Goal: Transaction & Acquisition: Purchase product/service

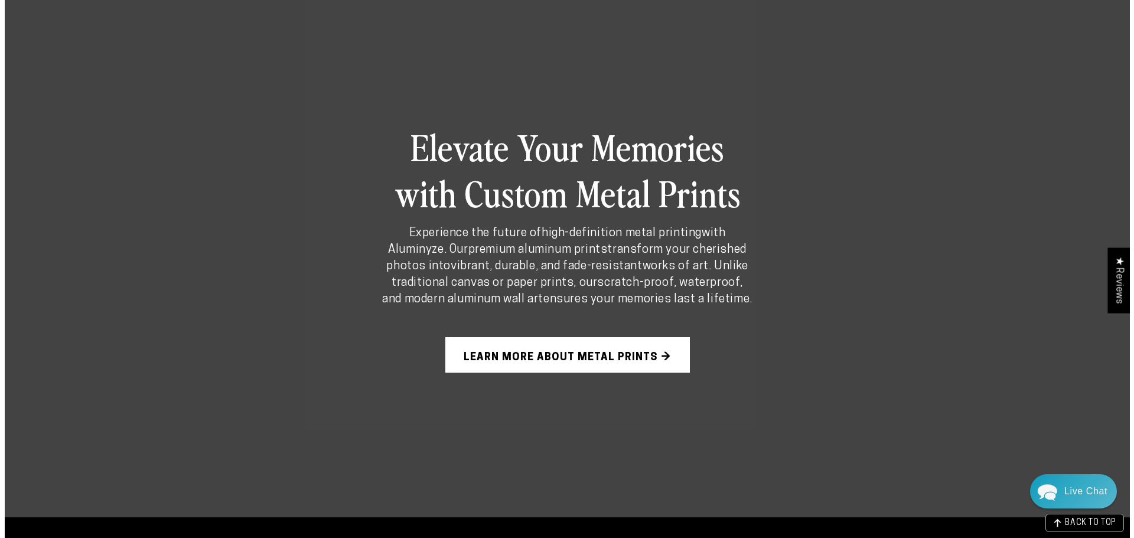
scroll to position [827, 0]
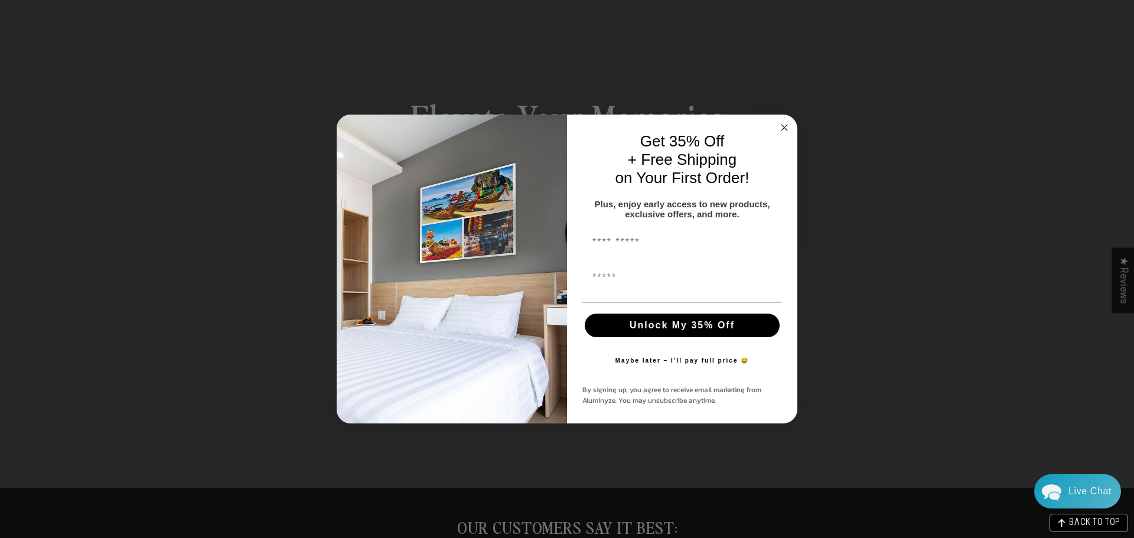
click at [786, 120] on circle "Close dialog" at bounding box center [785, 127] width 14 height 14
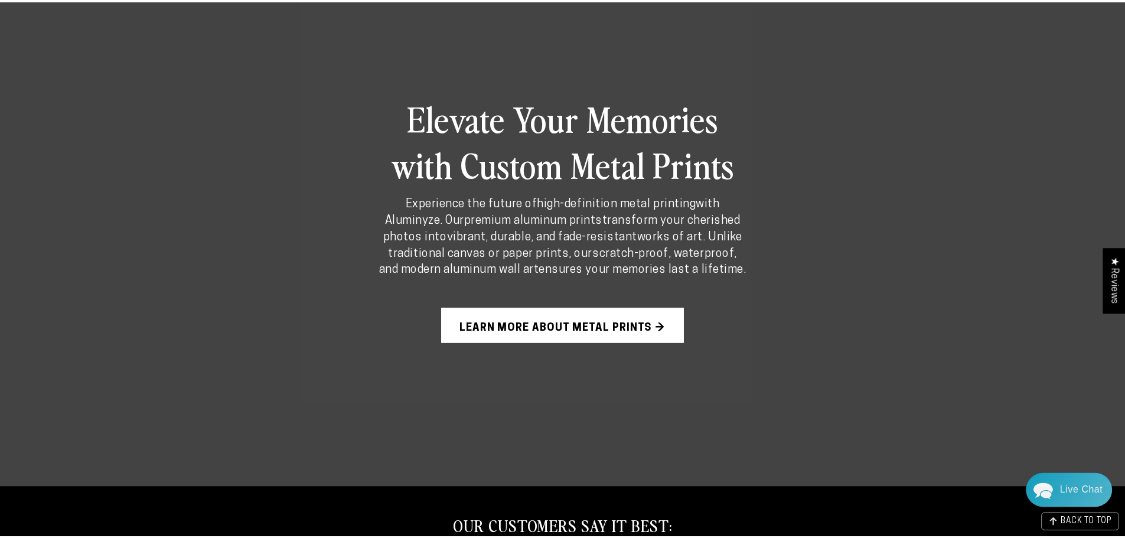
scroll to position [823, 0]
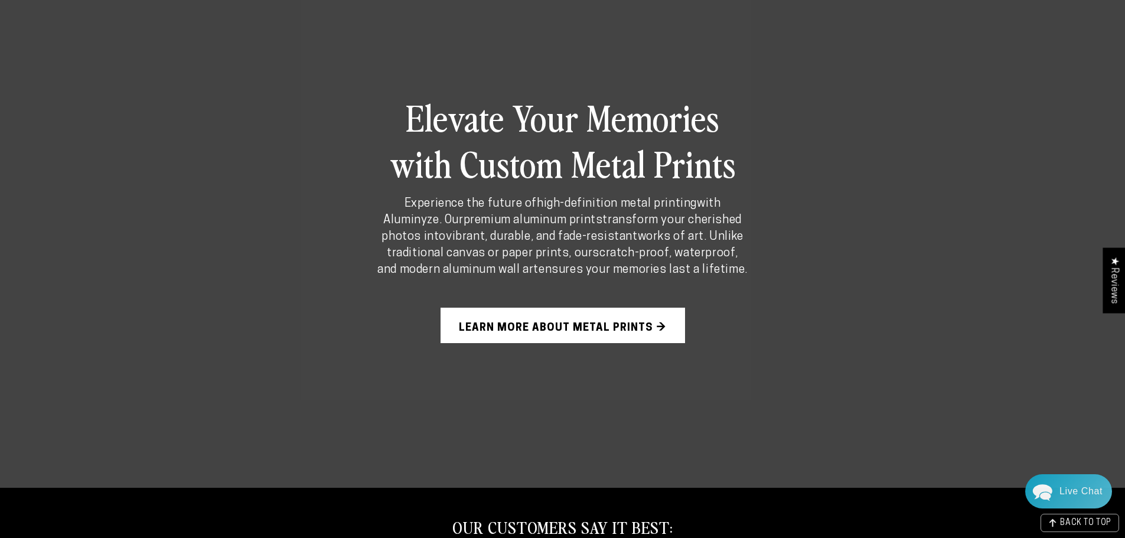
click at [667, 324] on link "Learn More About Metal Prints →" at bounding box center [563, 325] width 244 height 35
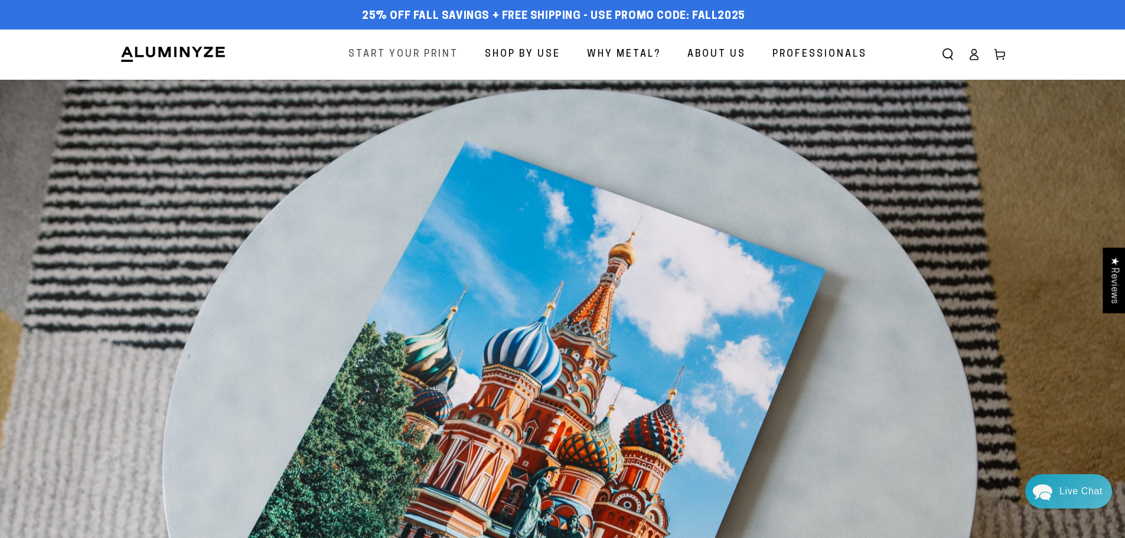
click at [409, 53] on span "Start Your Print" at bounding box center [403, 54] width 110 height 17
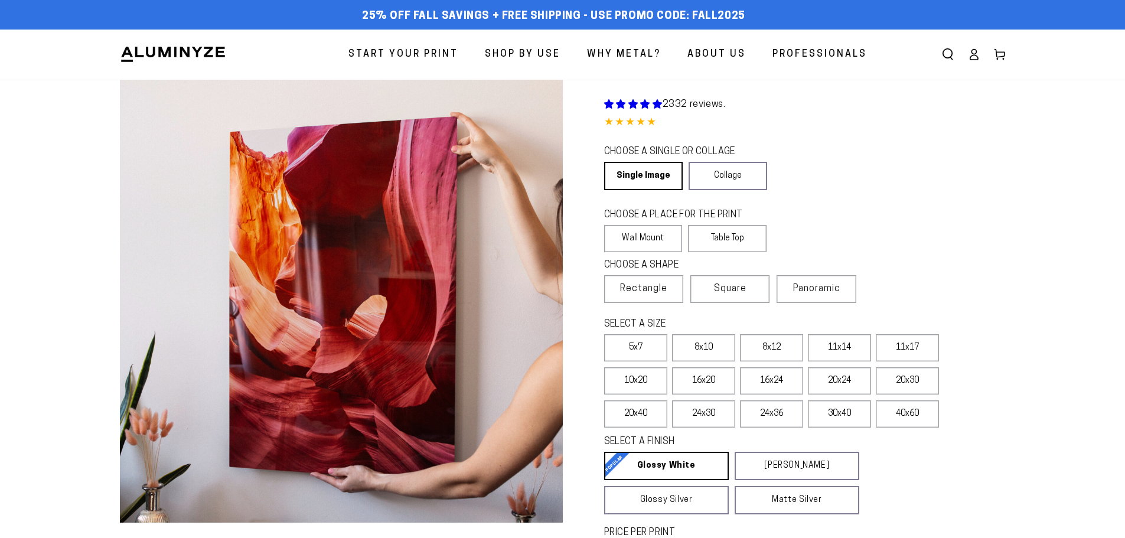
select select "**********"
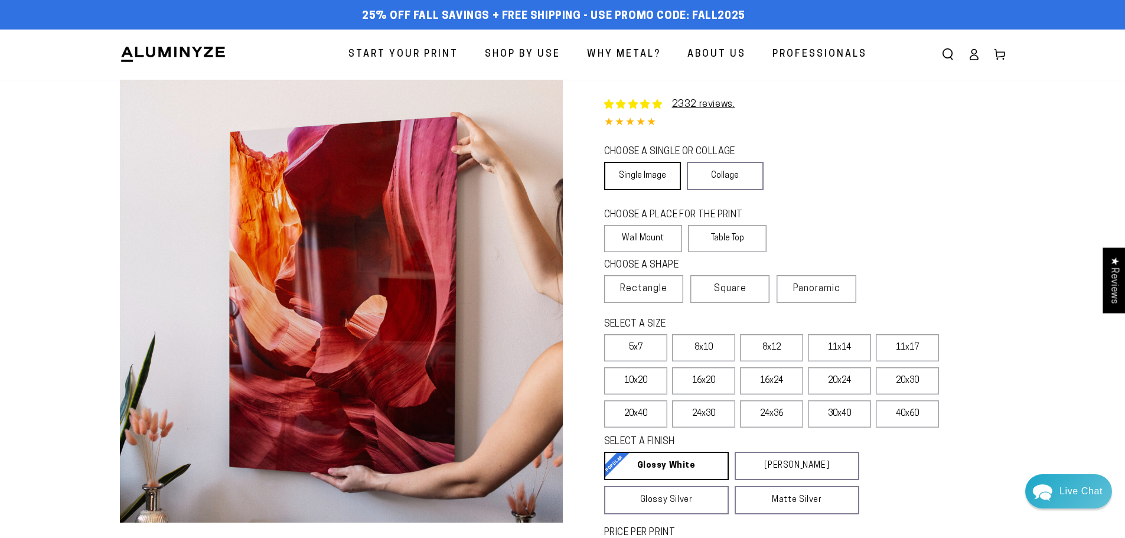
click at [654, 168] on link "Single Image" at bounding box center [642, 176] width 77 height 28
click at [654, 236] on label "Wall Mount" at bounding box center [643, 238] width 79 height 27
click at [661, 291] on span "Rectangle" at bounding box center [643, 289] width 47 height 14
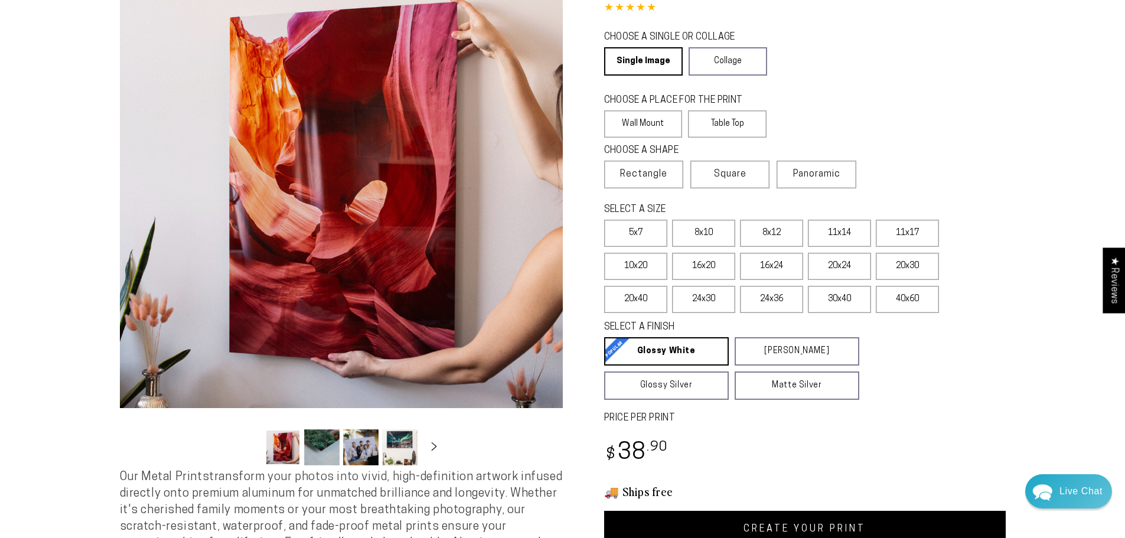
scroll to position [118, 0]
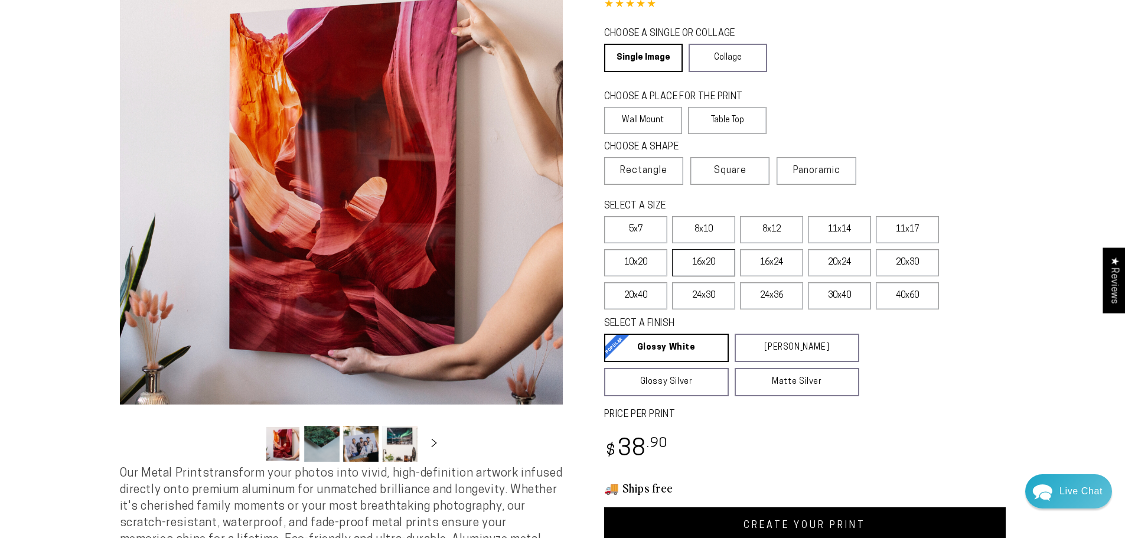
click at [712, 257] on label "16x20" at bounding box center [703, 262] width 63 height 27
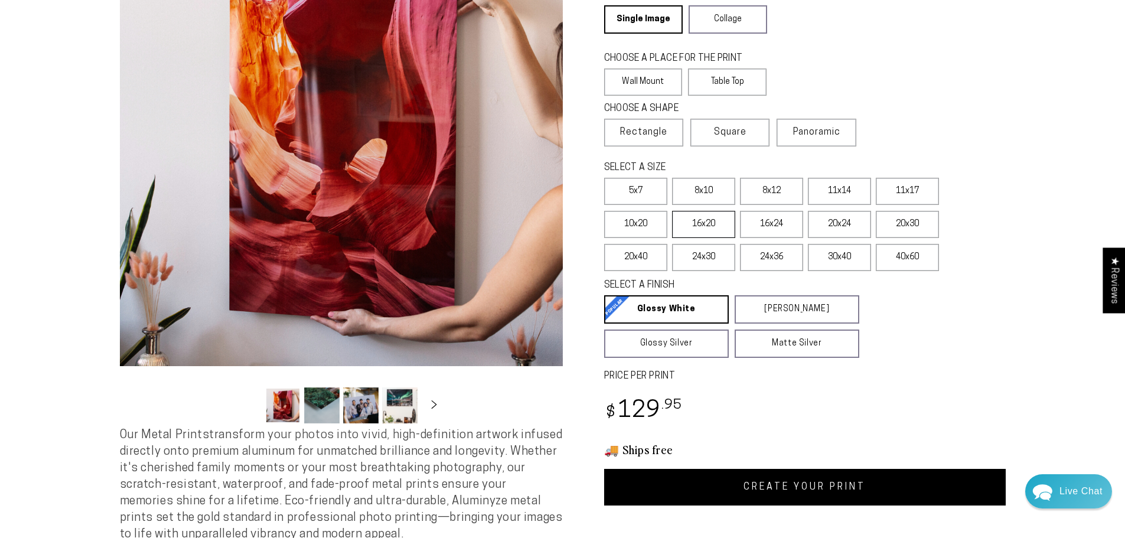
scroll to position [177, 0]
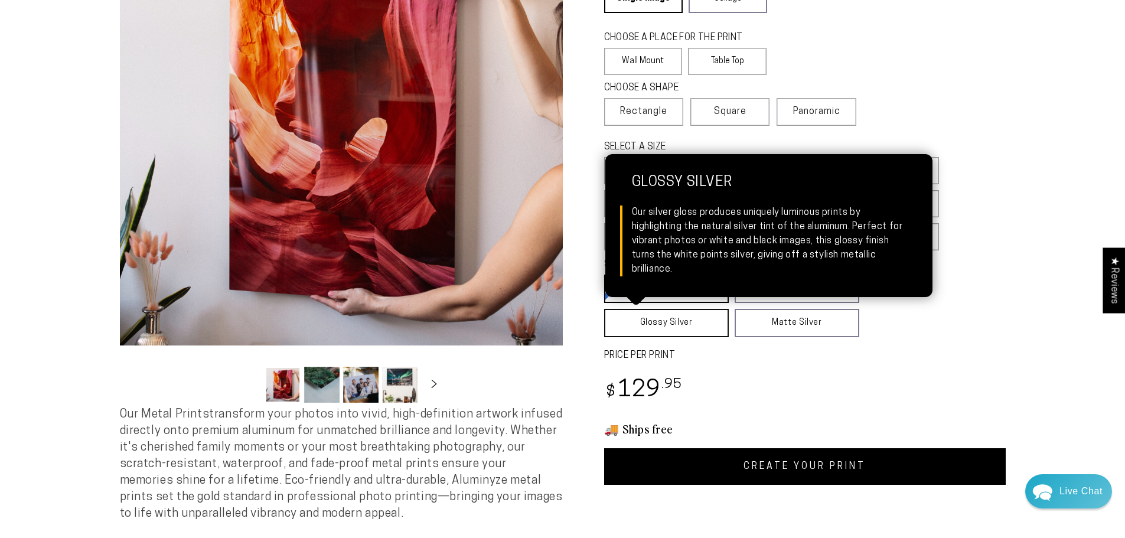
click at [676, 319] on link "Glossy Silver Glossy Silver Our silver gloss produces uniquely luminous prints …" at bounding box center [666, 323] width 125 height 28
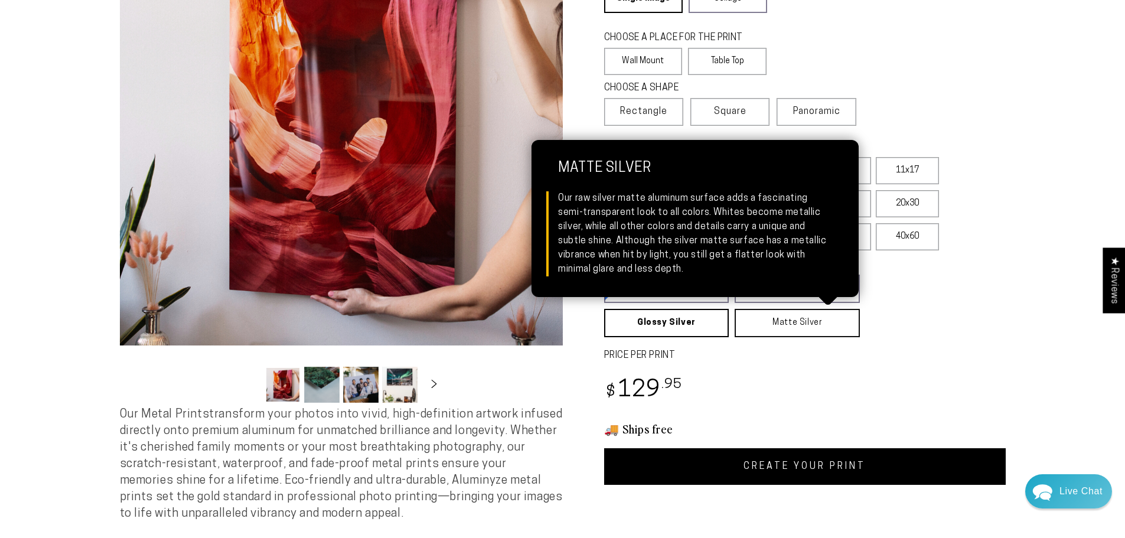
click at [784, 323] on link "Matte Silver Matte Silver Our raw silver matte aluminum surface adds a fascinat…" at bounding box center [797, 323] width 125 height 28
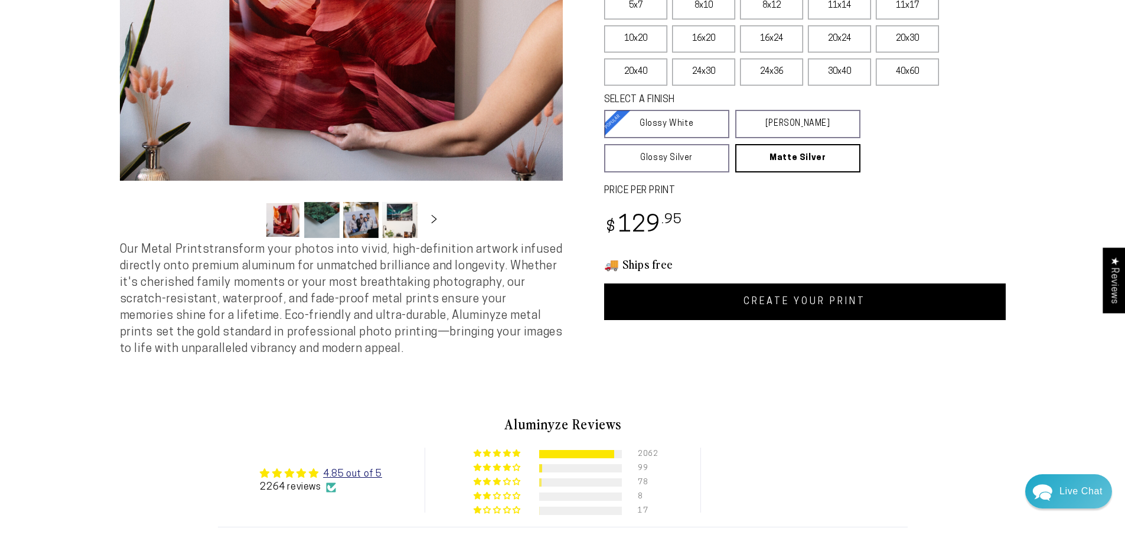
scroll to position [354, 0]
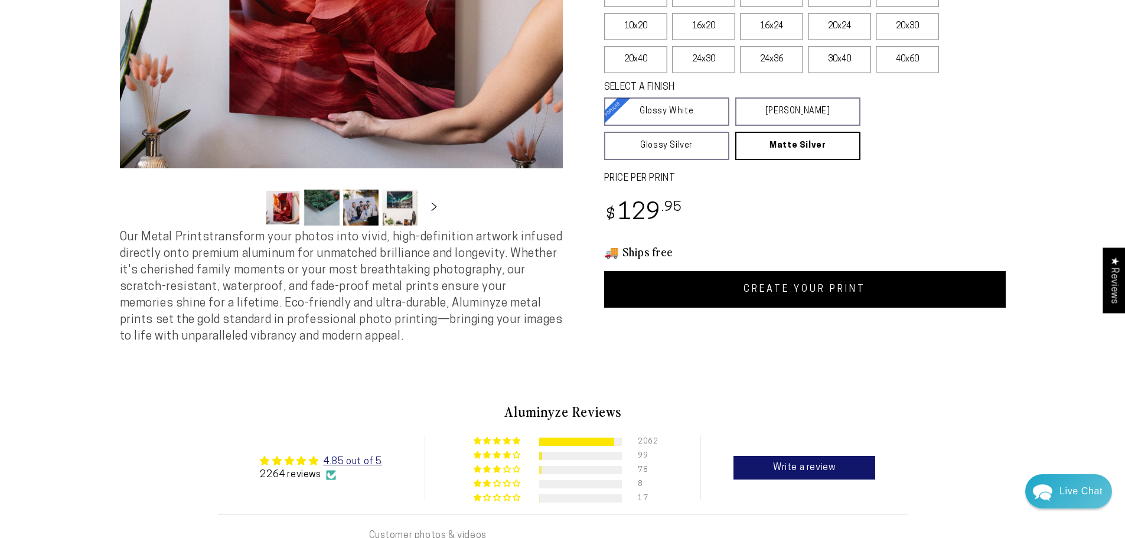
click at [736, 293] on link "CREATE YOUR PRINT" at bounding box center [805, 289] width 402 height 37
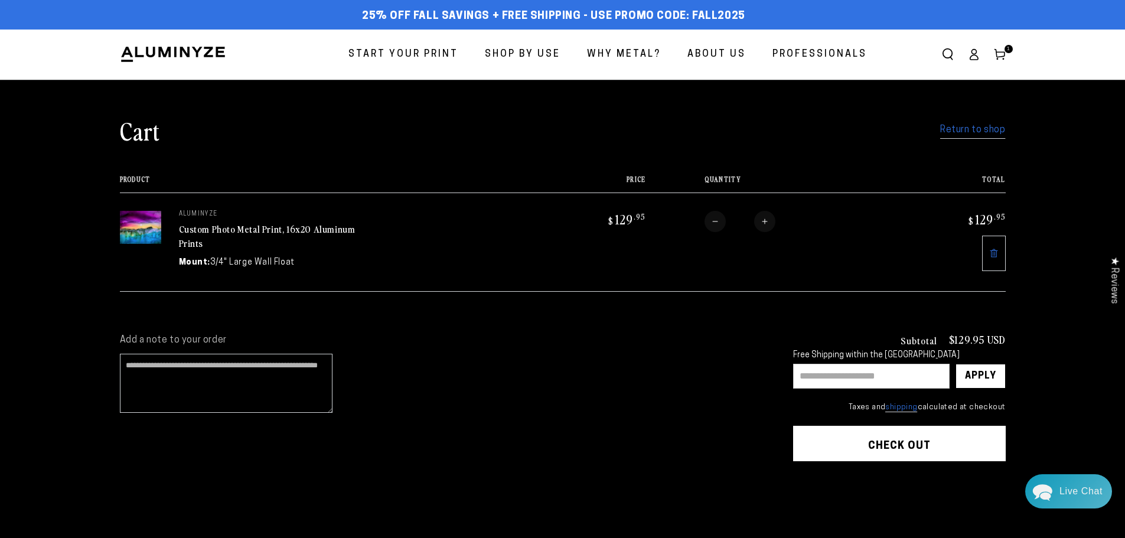
click at [954, 50] on icon "Search our site" at bounding box center [948, 54] width 12 height 12
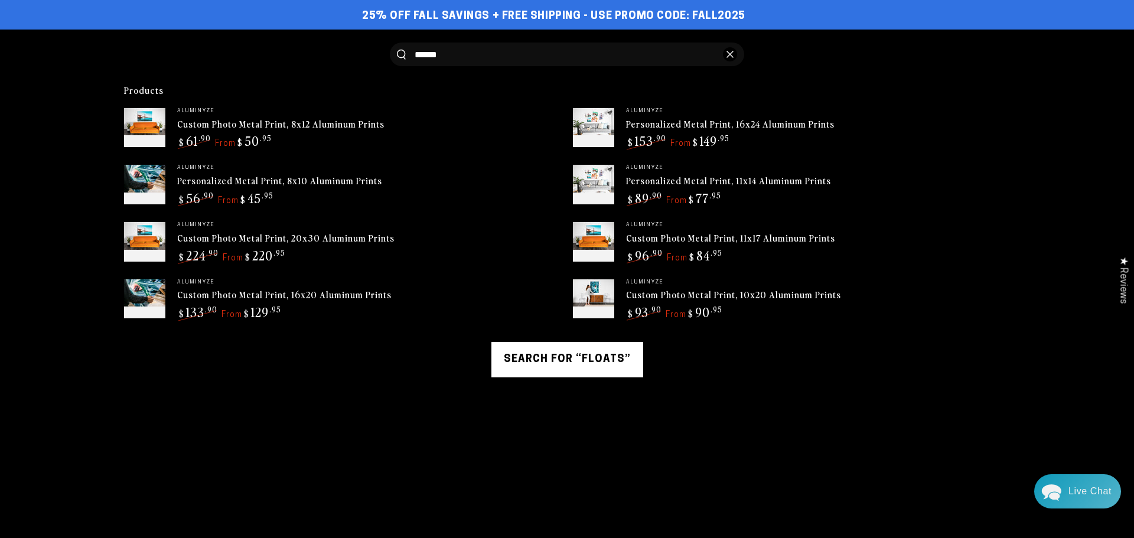
type input "******"
click at [397, 50] on button "Search our site" at bounding box center [401, 55] width 9 height 10
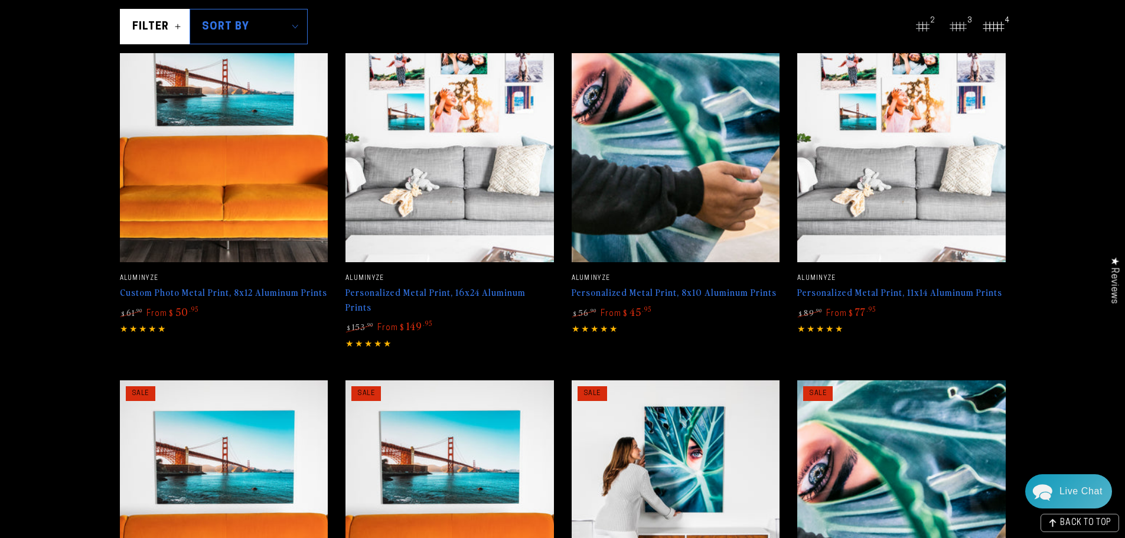
scroll to position [177, 0]
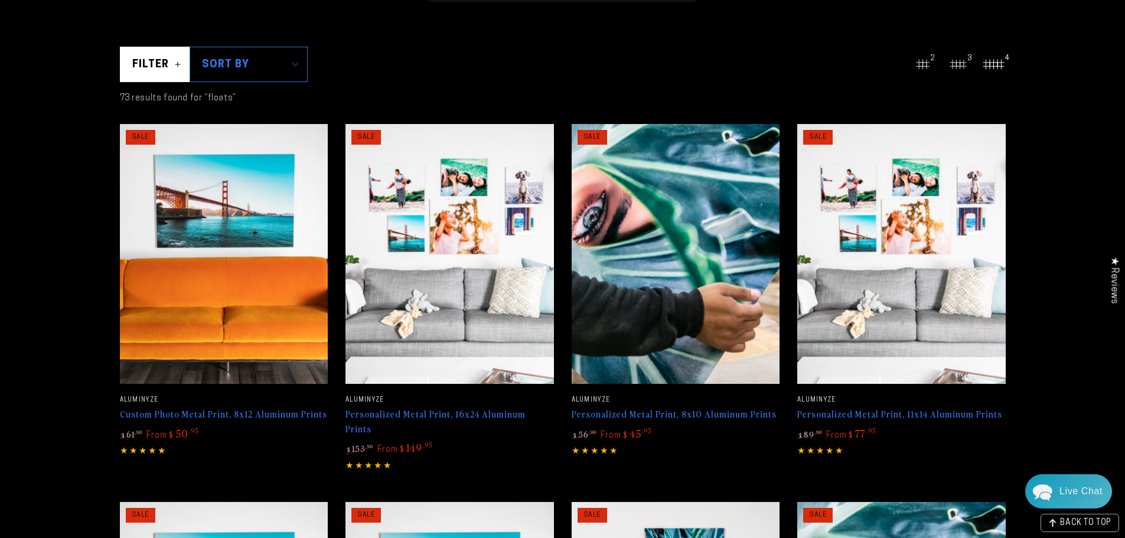
click at [218, 61] on span "Sort by" at bounding box center [249, 64] width 118 height 35
drag, startPoint x: 520, startPoint y: 68, endPoint x: 416, endPoint y: 9, distance: 120.3
click at [308, 66] on summary "Sort by" at bounding box center [249, 64] width 118 height 35
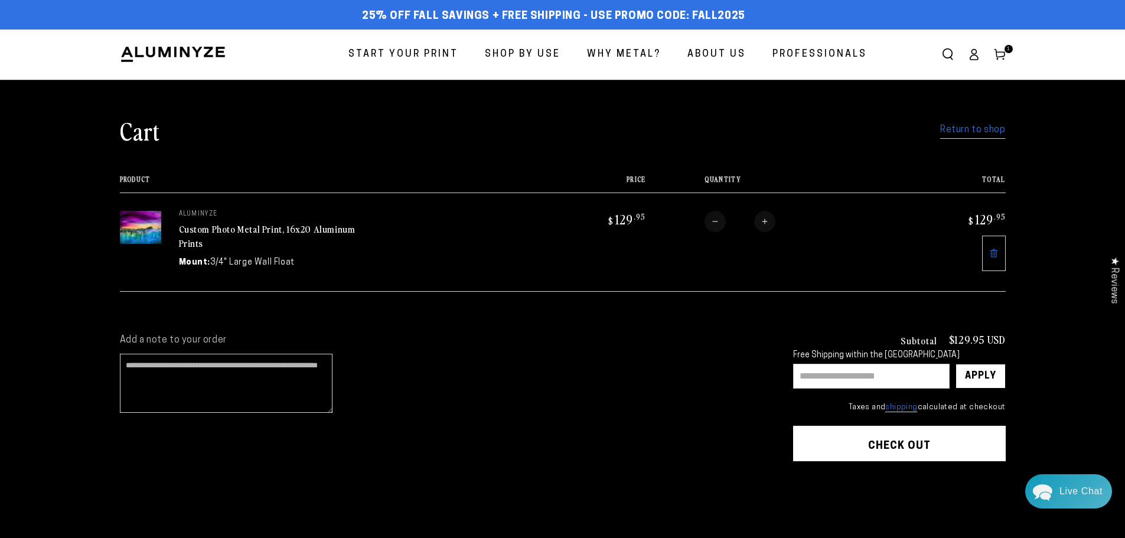
click at [970, 55] on icon at bounding box center [974, 54] width 12 height 12
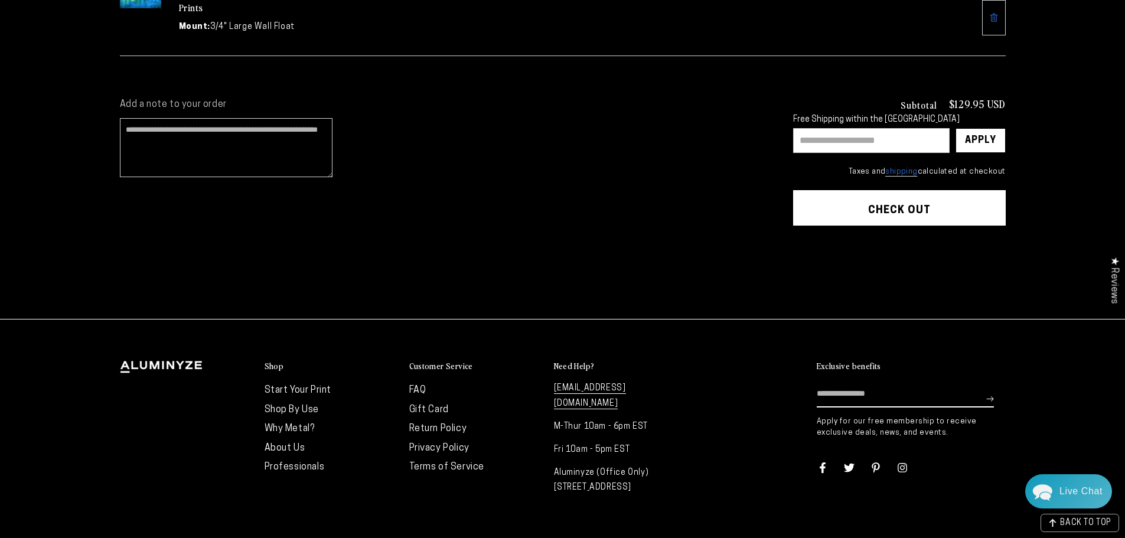
scroll to position [236, 0]
click at [310, 423] on link "Why Metal?" at bounding box center [290, 427] width 50 height 9
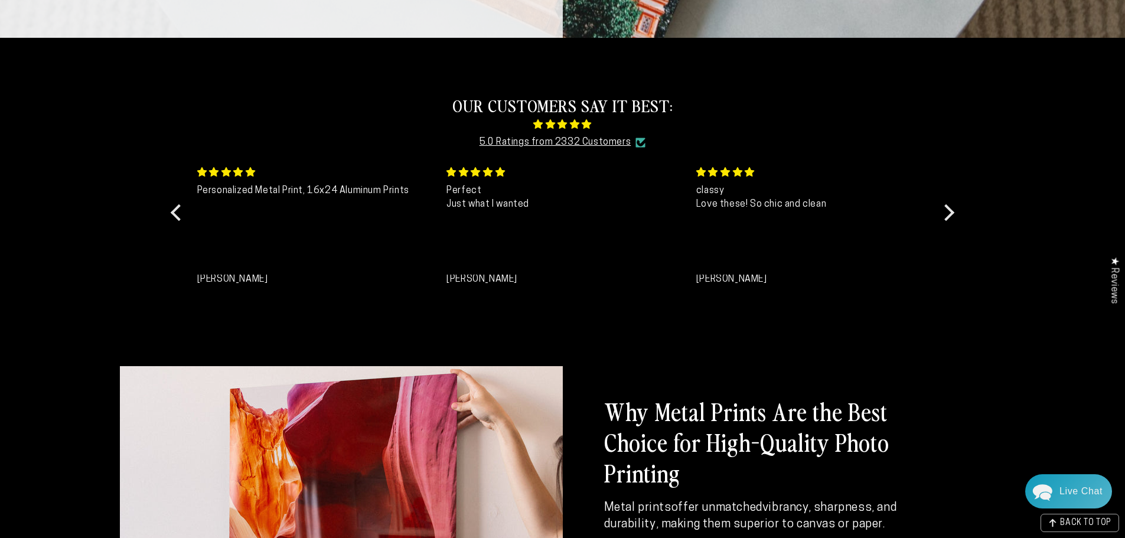
scroll to position [768, 0]
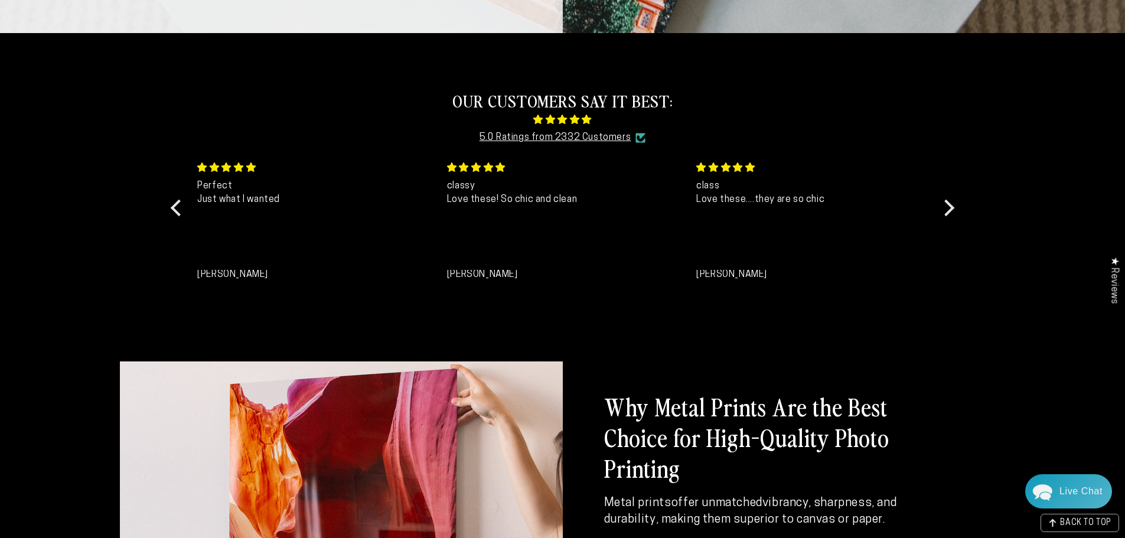
click at [943, 197] on div "OUR CUSTOMERS SAY IT BEST: 5.0 Ratings from 2332 Customers Personalized Metal P…" at bounding box center [562, 189] width 797 height 257
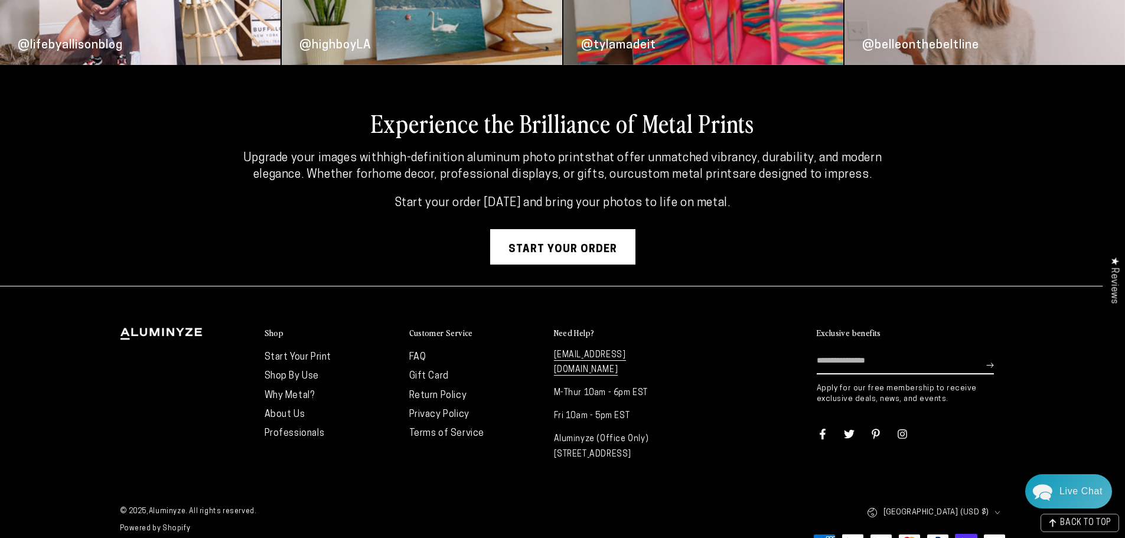
scroll to position [3173, 0]
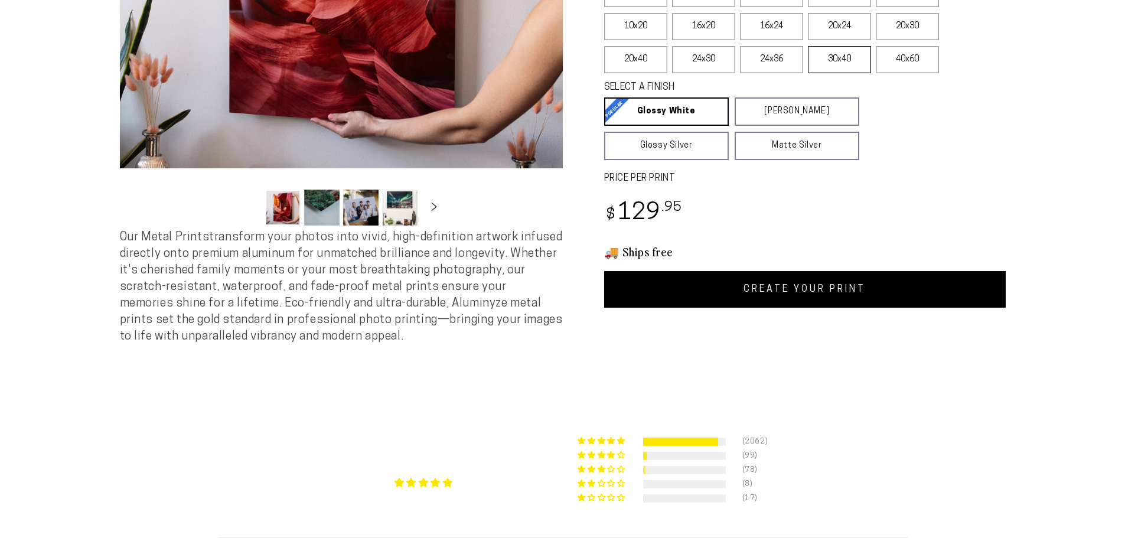
scroll to position [354, 0]
select select "**********"
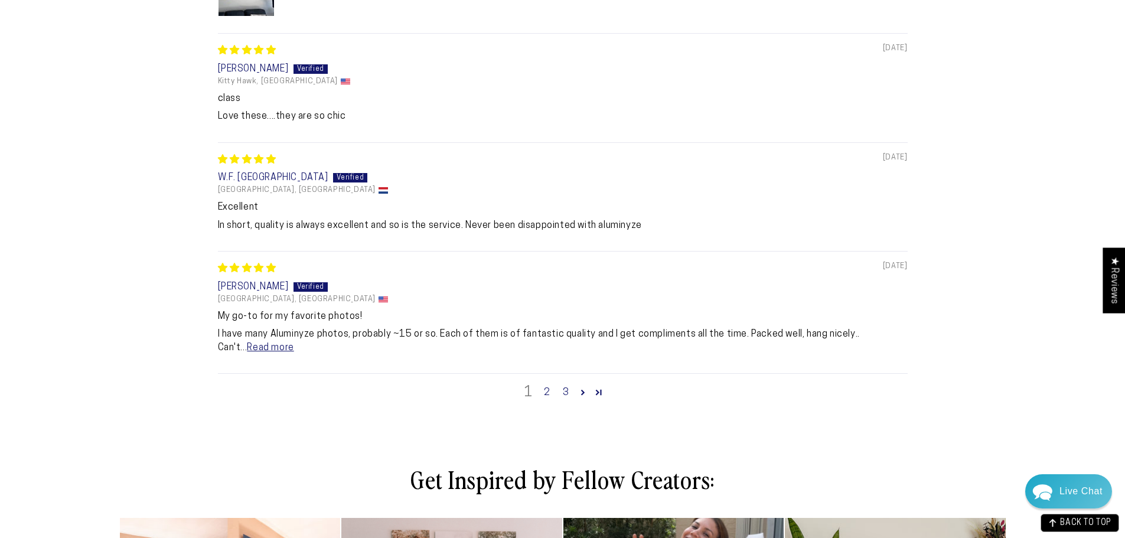
scroll to position [1358, 0]
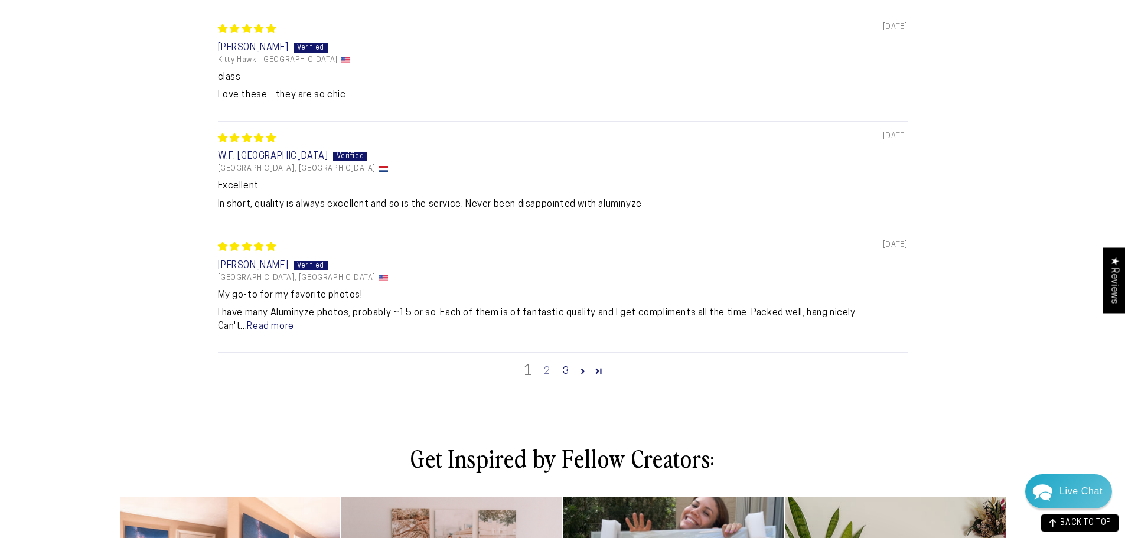
click at [543, 379] on link "2" at bounding box center [546, 371] width 19 height 14
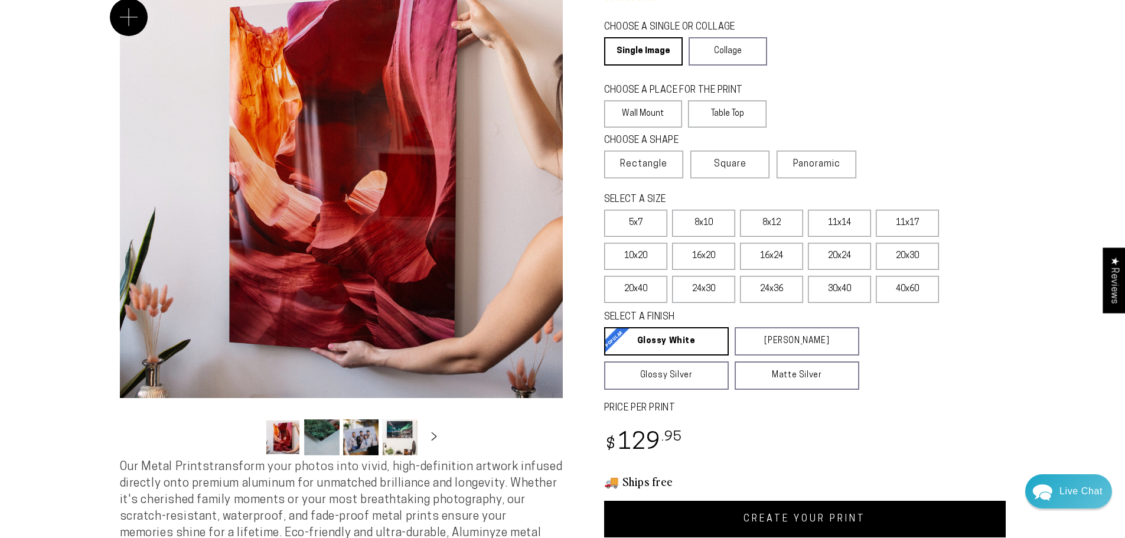
scroll to position [0, 0]
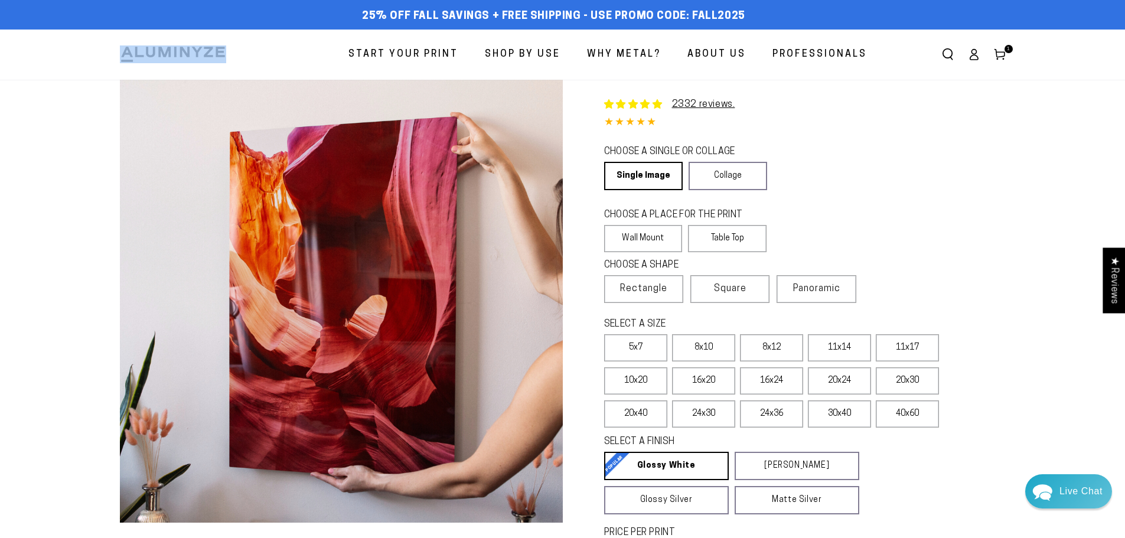
drag, startPoint x: 105, startPoint y: 47, endPoint x: 217, endPoint y: 57, distance: 112.6
click at [217, 57] on header "Start Your Print Shop By Use Shop By Use For Home For Business" at bounding box center [562, 55] width 945 height 50
drag, startPoint x: 215, startPoint y: 56, endPoint x: 199, endPoint y: 61, distance: 16.6
drag, startPoint x: 199, startPoint y: 61, endPoint x: 174, endPoint y: 50, distance: 27.2
